Goal: Find specific page/section: Find specific page/section

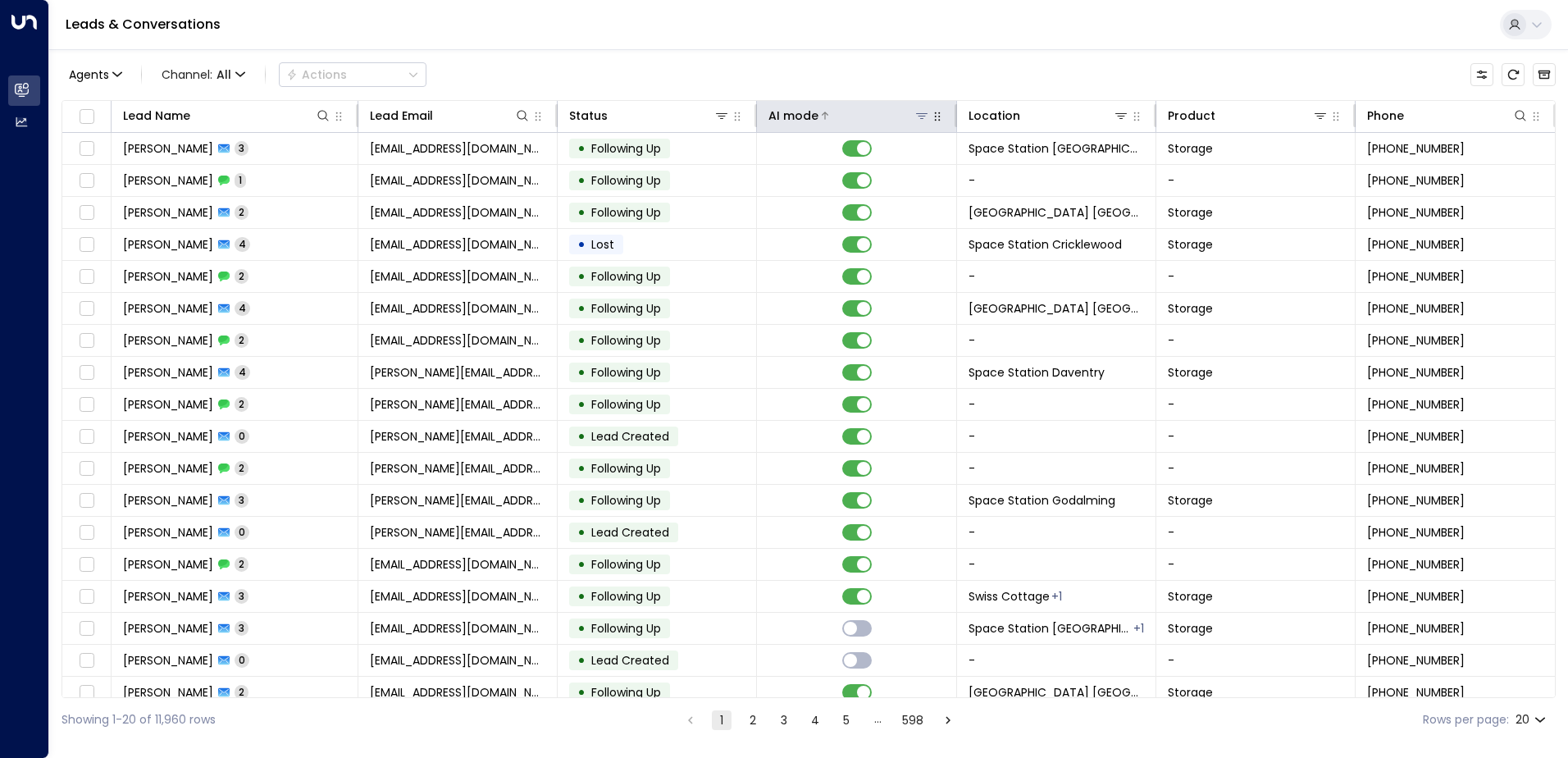
click at [920, 114] on icon at bounding box center [922, 115] width 13 height 13
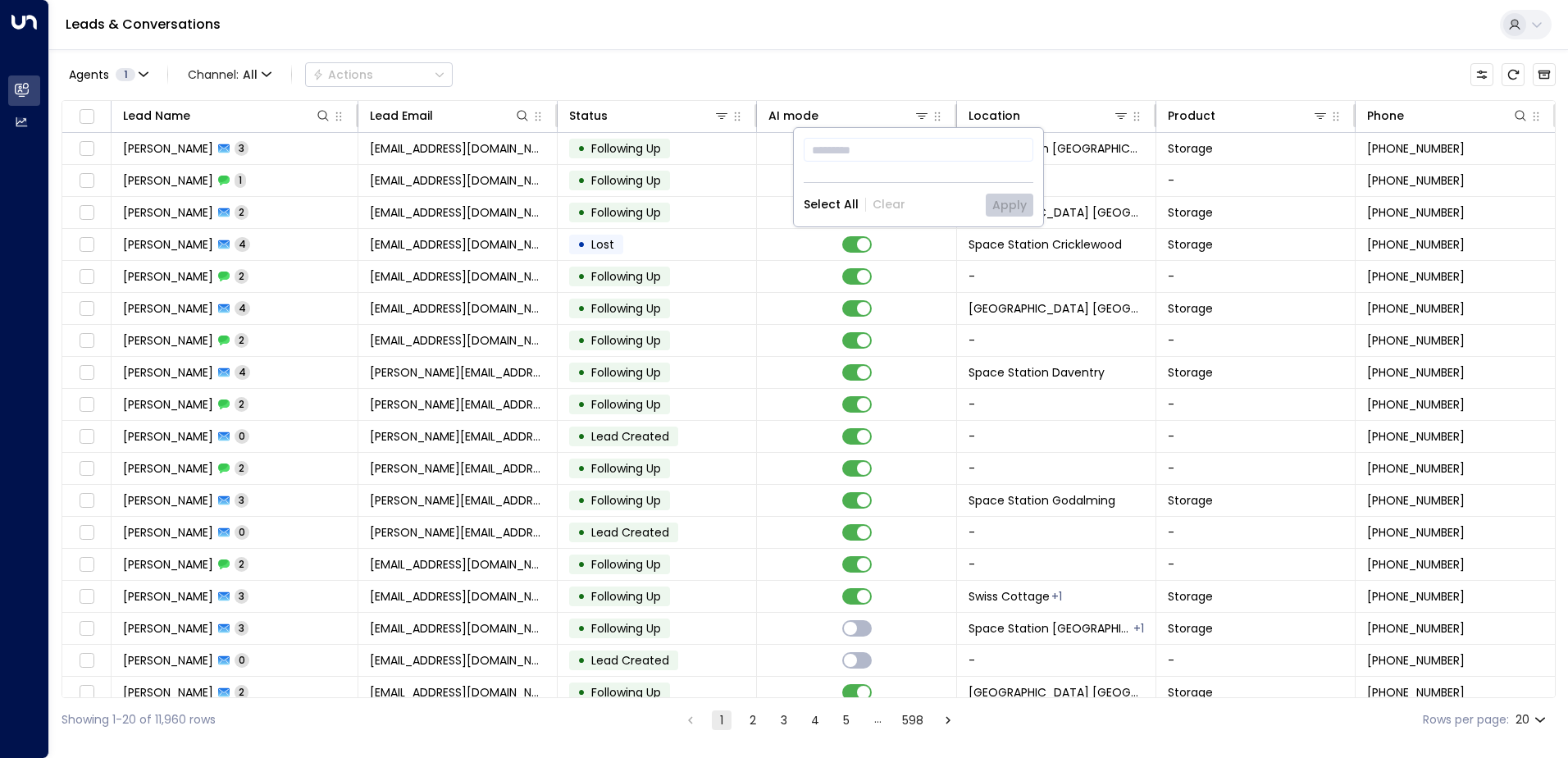
click at [961, 81] on div "Agents 1 Channel: All Actions" at bounding box center [809, 75] width 1494 height 35
click at [931, 123] on icon "button" at bounding box center [937, 116] width 13 height 13
click at [925, 115] on icon at bounding box center [922, 115] width 13 height 13
click at [924, 115] on icon at bounding box center [922, 115] width 13 height 13
click at [1118, 112] on icon at bounding box center [1121, 115] width 13 height 13
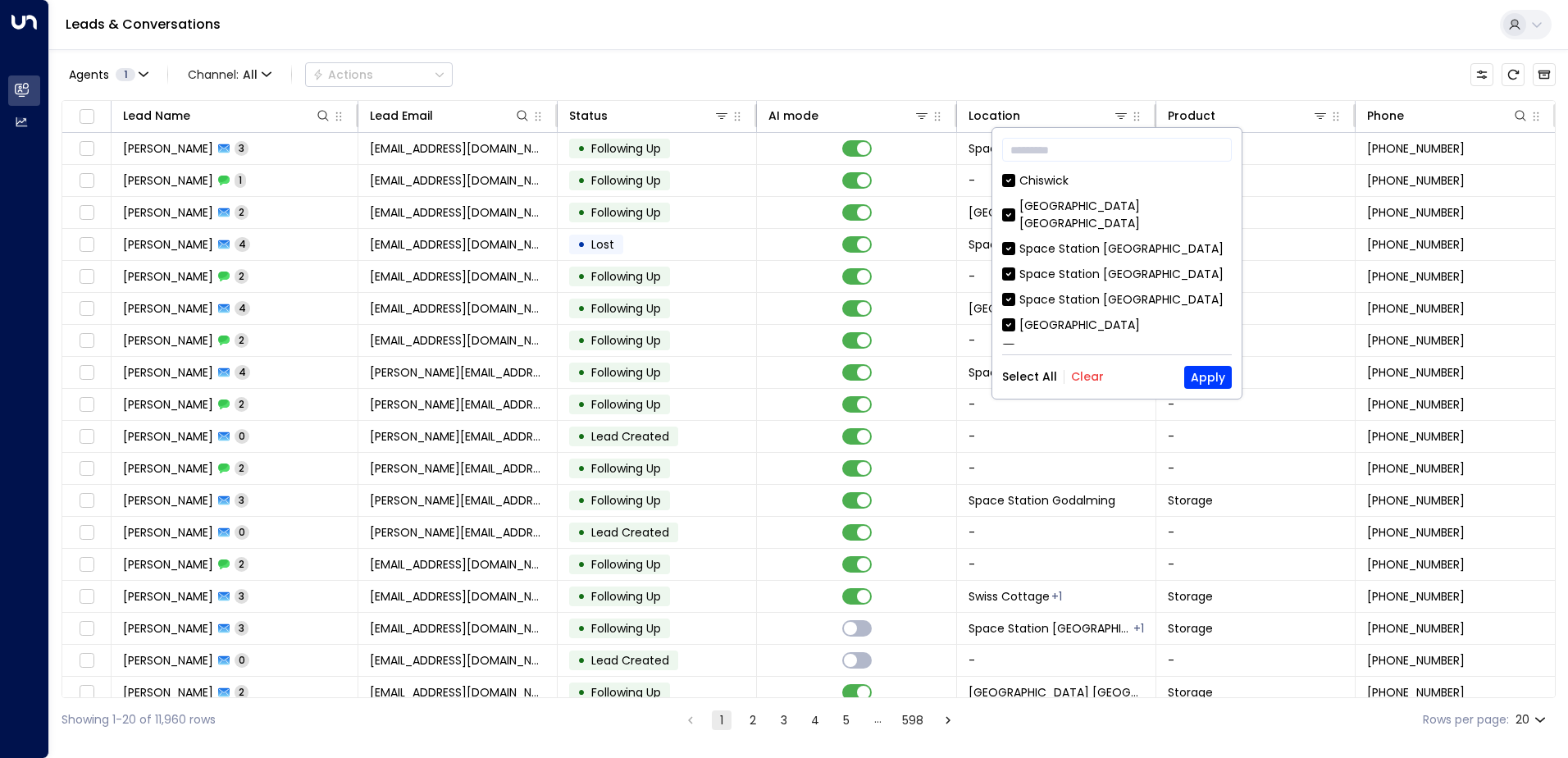
click at [1083, 366] on div "Select All Clear Apply" at bounding box center [1116, 377] width 230 height 23
click at [1086, 374] on button "Clear" at bounding box center [1087, 377] width 33 height 13
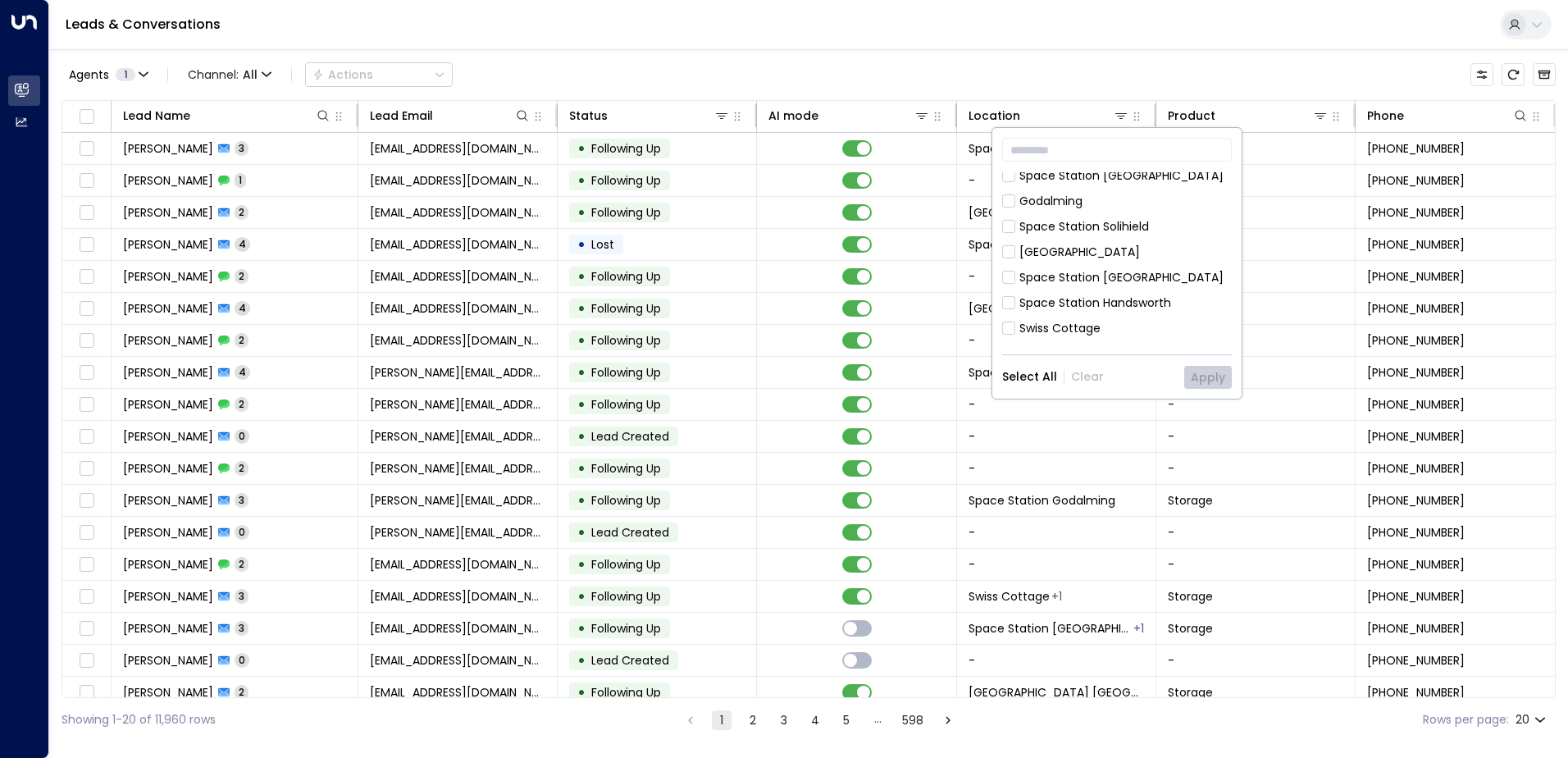
scroll to position [723, 0]
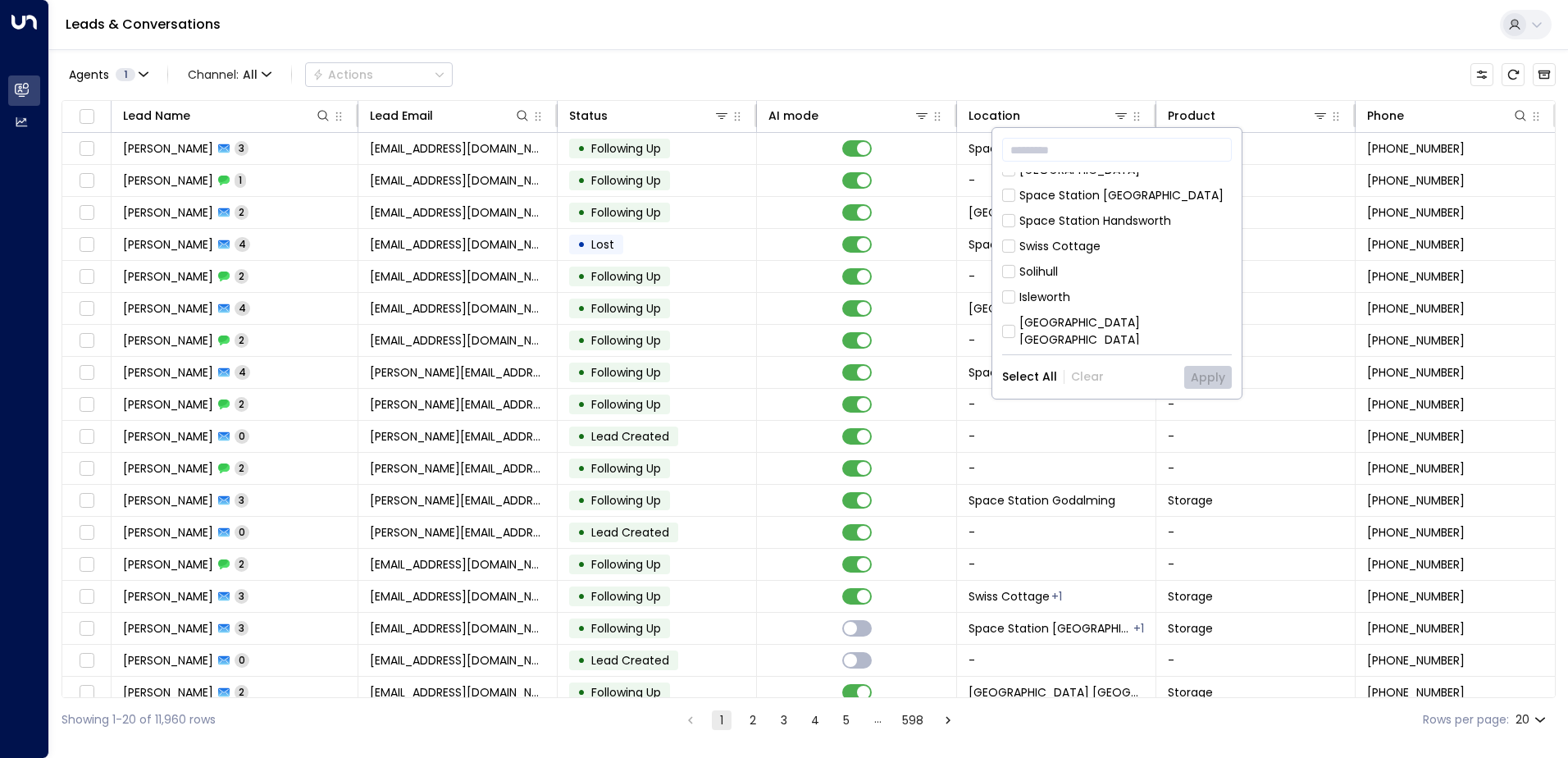
click at [1139, 357] on div "[GEOGRAPHIC_DATA] [GEOGRAPHIC_DATA]" at bounding box center [1125, 374] width 212 height 35
click at [1202, 372] on button "Apply" at bounding box center [1207, 377] width 47 height 23
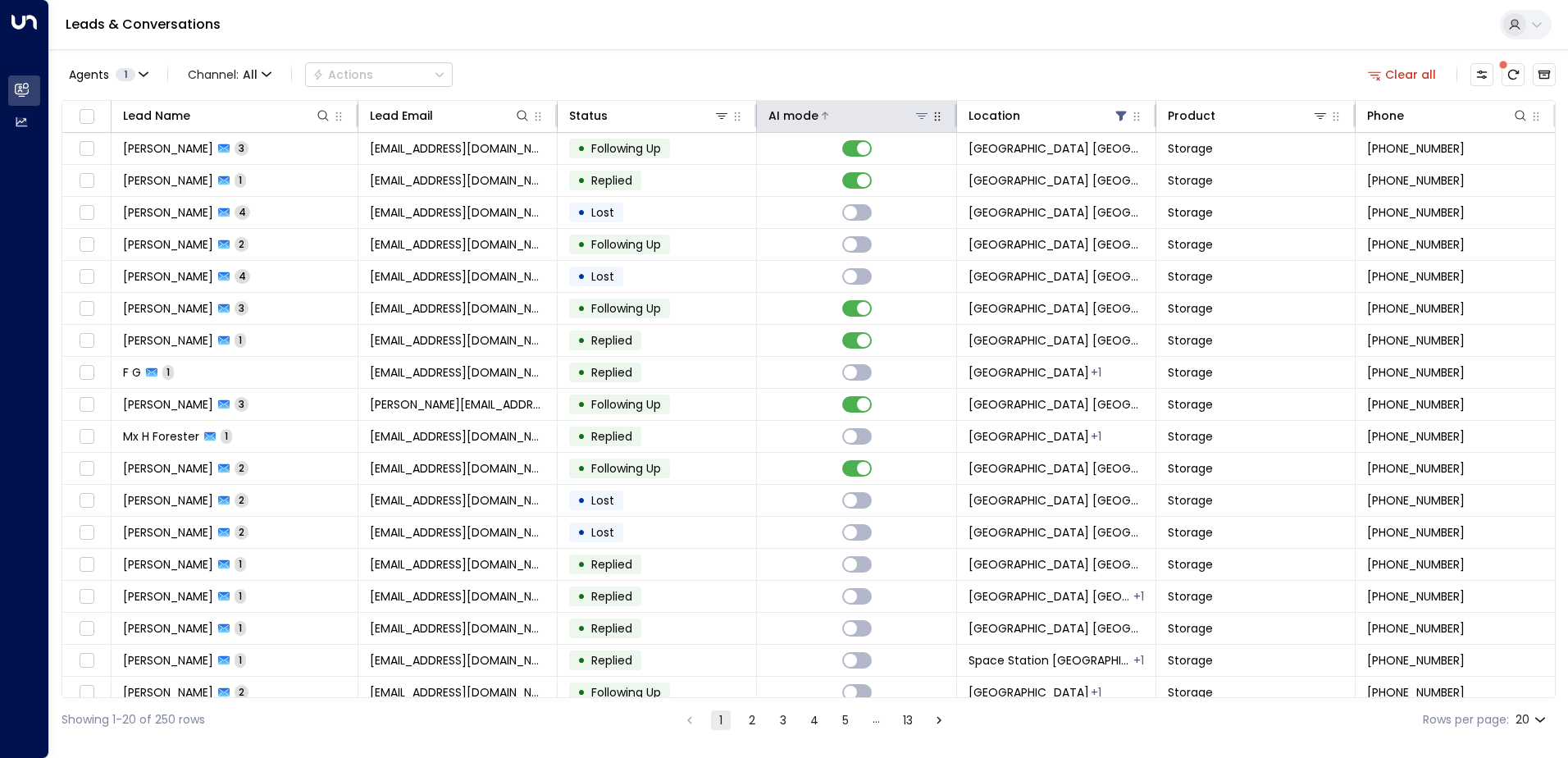
click at [894, 107] on div "AI mode" at bounding box center [848, 115] width 161 height 19
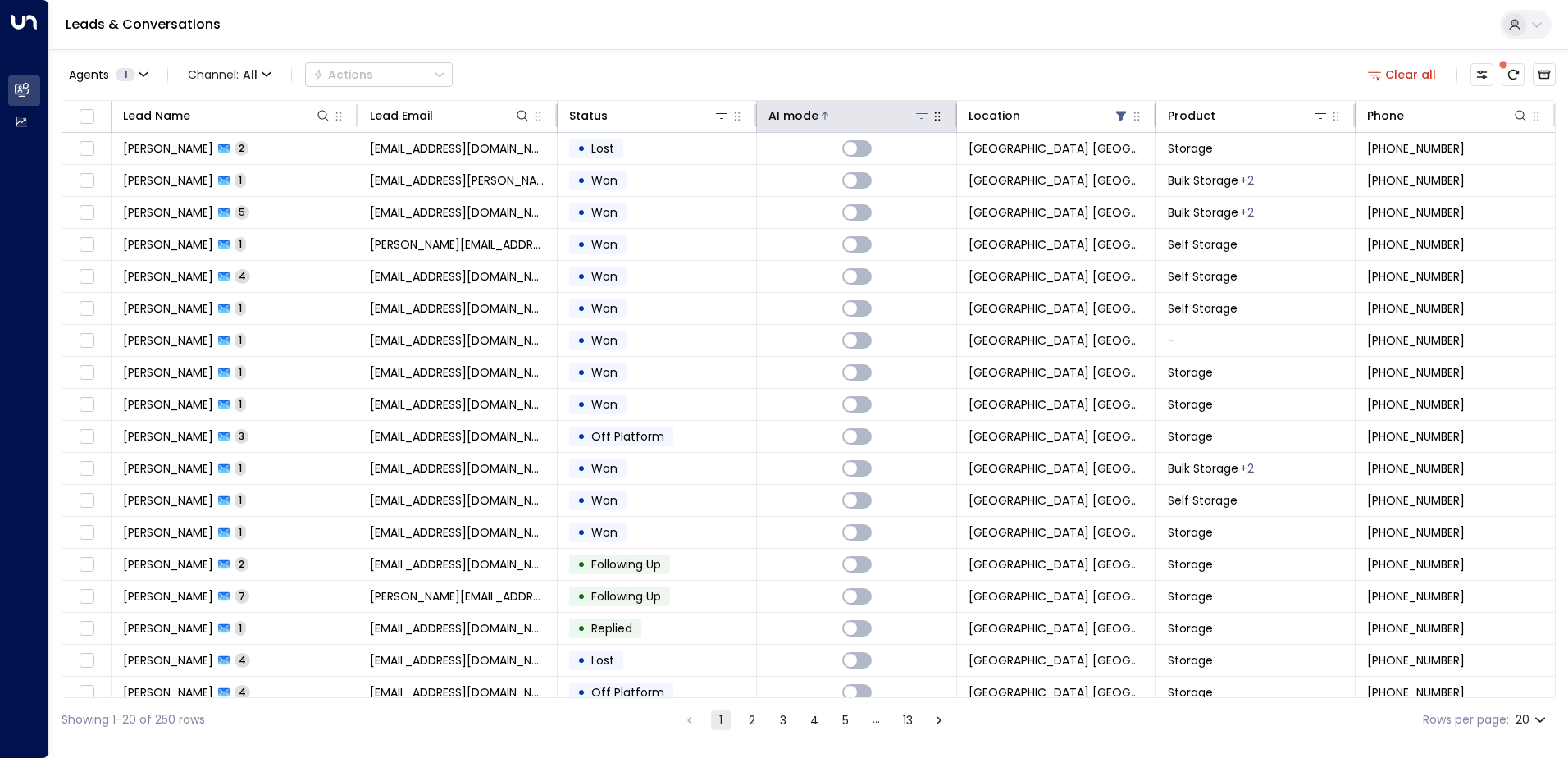
click at [894, 107] on div "AI mode" at bounding box center [848, 115] width 161 height 19
